Goal: Communication & Community: Share content

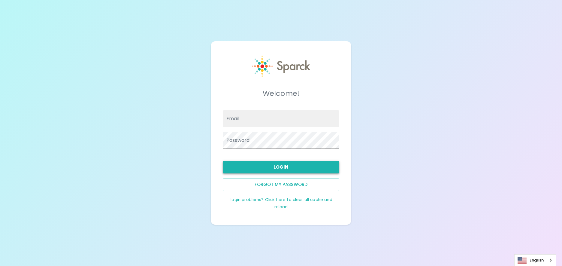
type input "[EMAIL_ADDRESS][DOMAIN_NAME]"
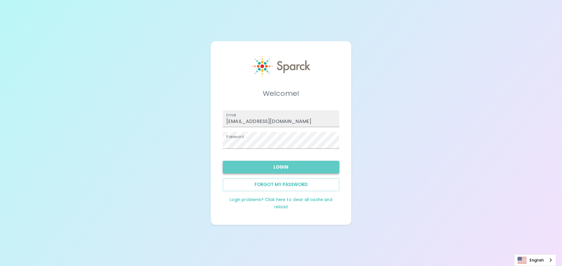
click at [286, 171] on button "Login" at bounding box center [281, 167] width 117 height 13
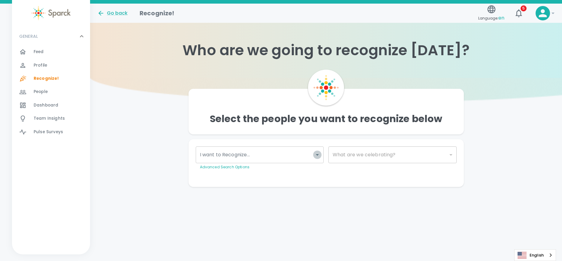
click at [317, 152] on icon "Open" at bounding box center [317, 154] width 7 height 7
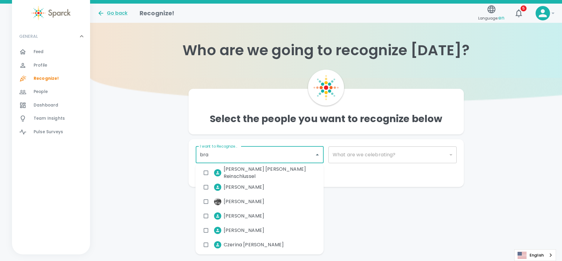
type input "[PERSON_NAME]"
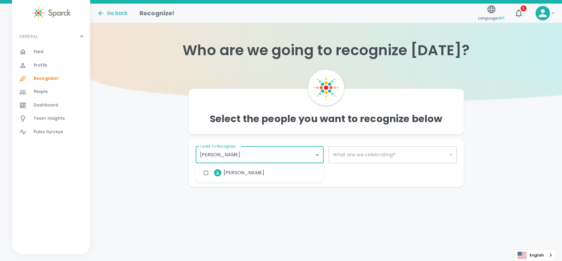
click at [242, 175] on span "[PERSON_NAME]" at bounding box center [244, 172] width 41 height 7
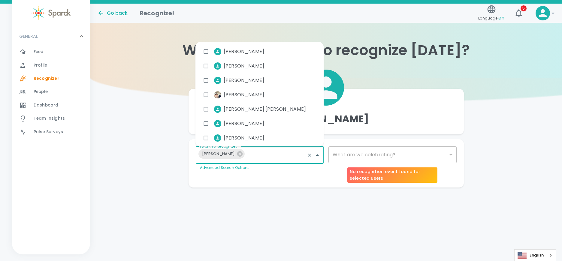
click at [381, 152] on div "​" at bounding box center [393, 155] width 128 height 17
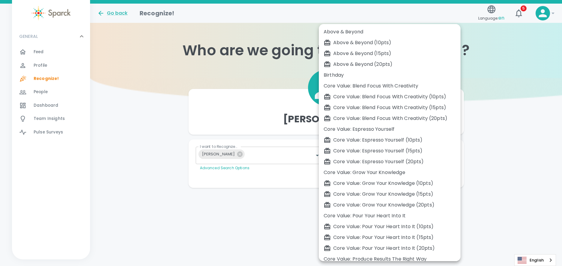
click at [450, 154] on body "Skip Navigation Go back Recognize! Language: en 5 ! GENERAL 0 Feed 0 Profile 0 …" at bounding box center [281, 106] width 562 height 212
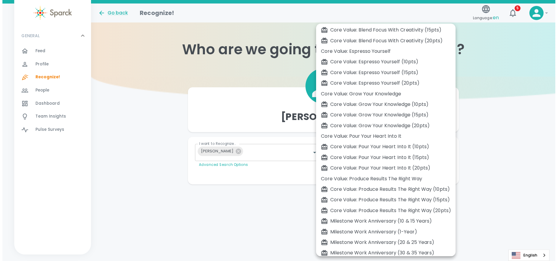
scroll to position [114, 0]
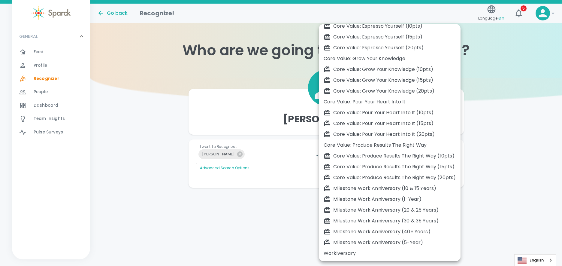
click at [357, 254] on div "Workiversary" at bounding box center [390, 253] width 132 height 7
type input "2073"
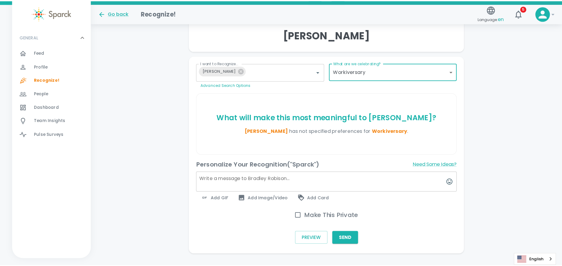
scroll to position [90, 0]
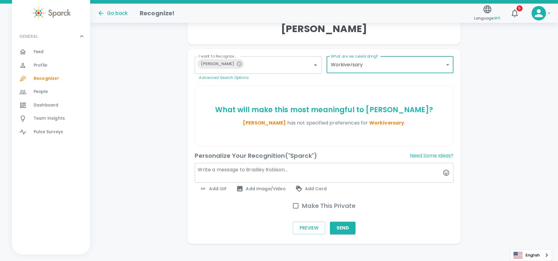
click at [212, 189] on span "Add GIF" at bounding box center [212, 188] width 27 height 7
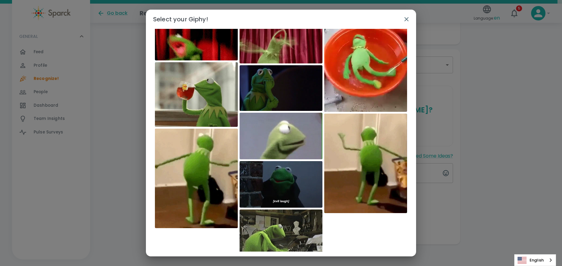
scroll to position [0, 0]
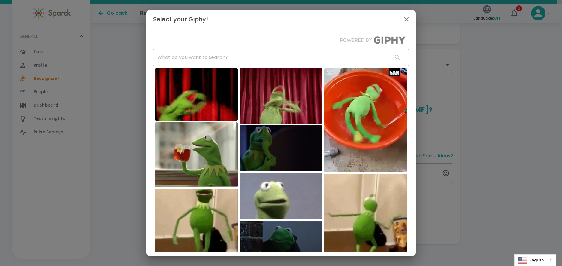
click at [192, 56] on input "text" at bounding box center [270, 57] width 235 height 17
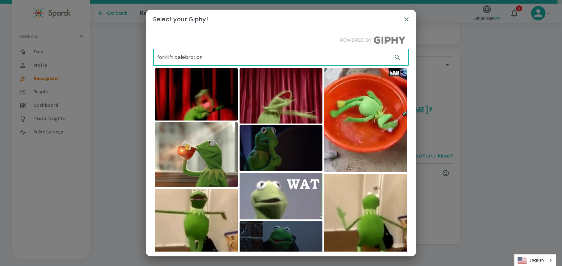
type input "forklift celebration"
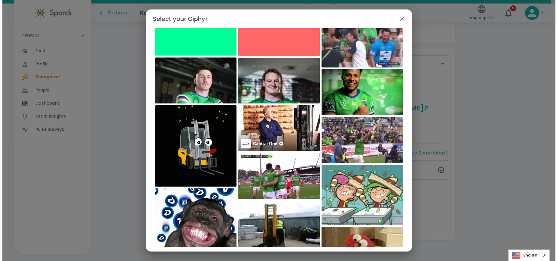
scroll to position [949, 0]
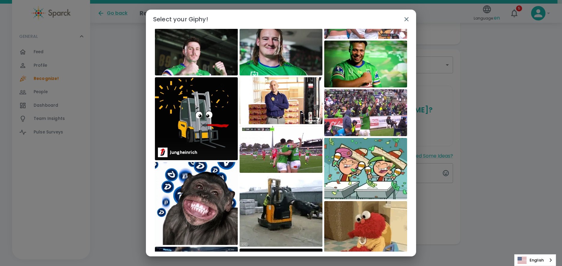
click at [189, 124] on img at bounding box center [196, 118] width 83 height 83
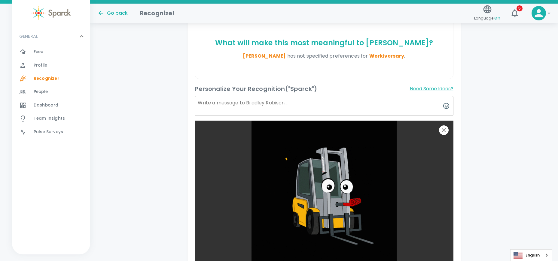
scroll to position [150, 0]
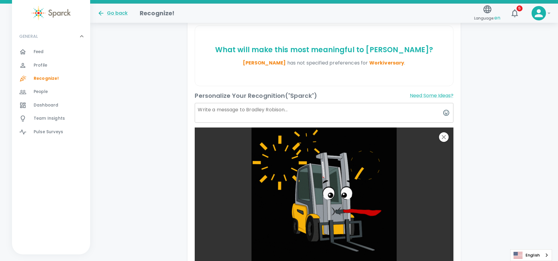
click at [240, 111] on textarea at bounding box center [324, 113] width 258 height 20
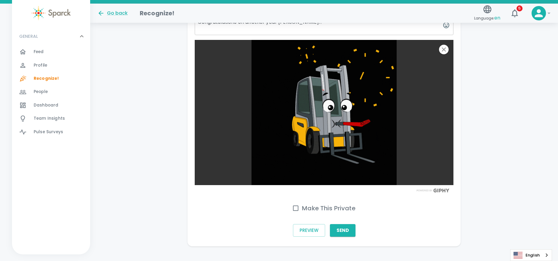
scroll to position [247, 0]
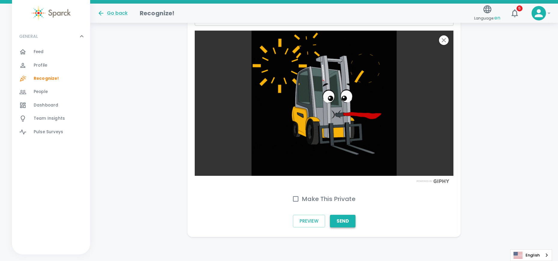
type textarea "Congratulations on another year [PERSON_NAME]!!"
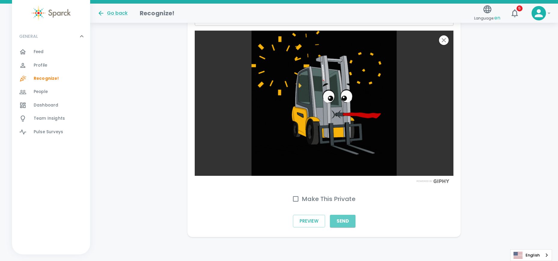
click at [343, 222] on button "Send" at bounding box center [343, 221] width 26 height 13
